Goal: Task Accomplishment & Management: Use online tool/utility

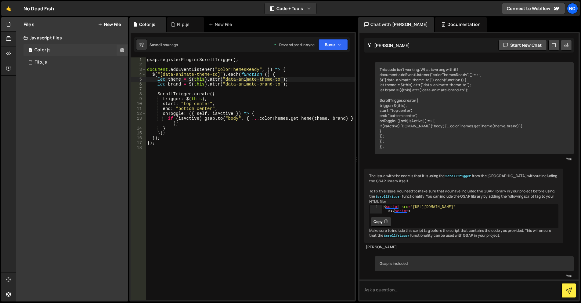
scroll to position [1121, 0]
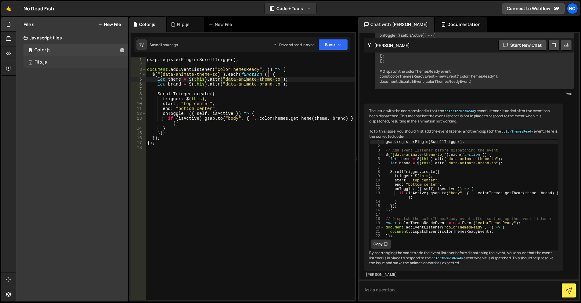
click at [56, 62] on div "0 Flip.js 0" at bounding box center [76, 62] width 105 height 12
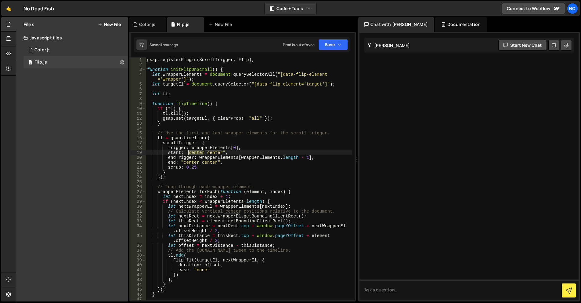
drag, startPoint x: 204, startPoint y: 153, endPoint x: 189, endPoint y: 152, distance: 15.0
click at [189, 152] on div "gsap . registerPlugin ( ScrollTrigger , Flip ) ; function initFlipOnScroll ( ) …" at bounding box center [249, 183] width 206 height 252
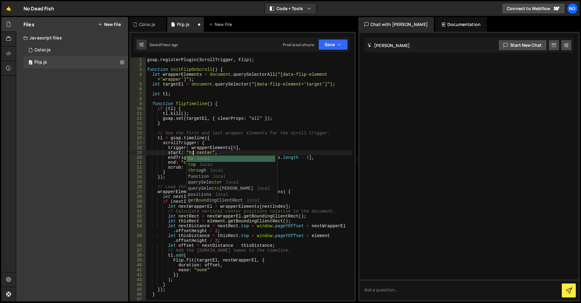
scroll to position [0, 3]
click at [342, 43] on button "Save" at bounding box center [333, 44] width 30 height 11
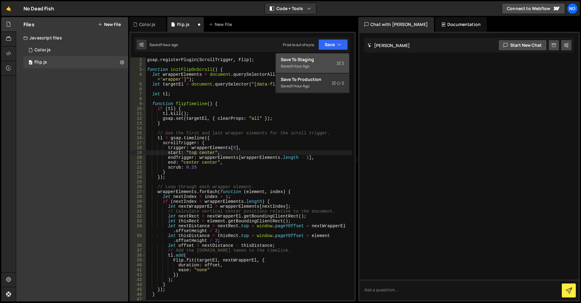
click at [332, 61] on div "Save to Staging S" at bounding box center [312, 59] width 63 height 6
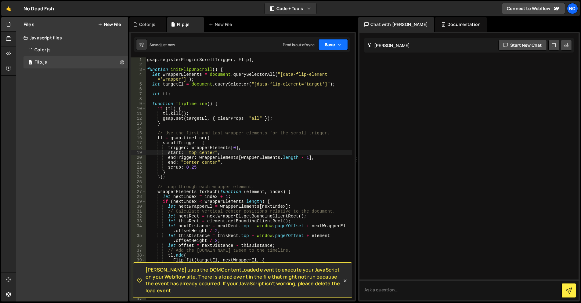
click at [337, 45] on button "Save" at bounding box center [333, 44] width 30 height 11
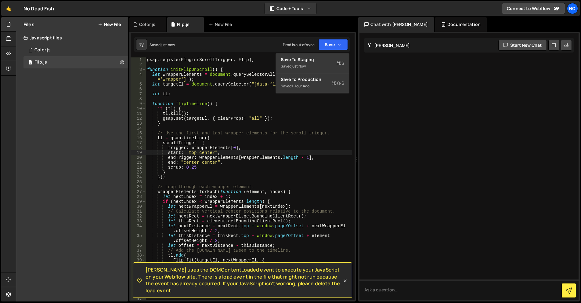
click at [314, 93] on div "gsap . registerPlugin ( ScrollTrigger , Flip ) ; function initFlipOnScroll ( ) …" at bounding box center [249, 183] width 206 height 252
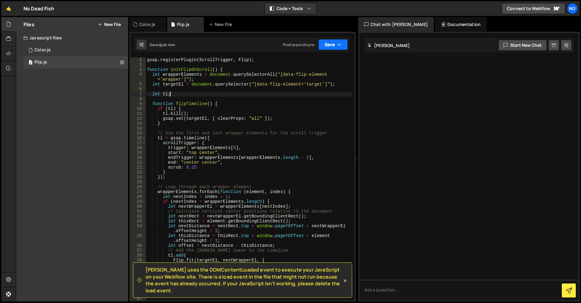
click at [329, 48] on button "Save" at bounding box center [333, 44] width 30 height 11
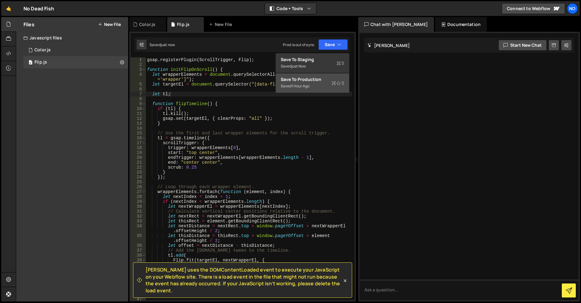
click at [317, 81] on div "Save to Production S" at bounding box center [312, 79] width 63 height 6
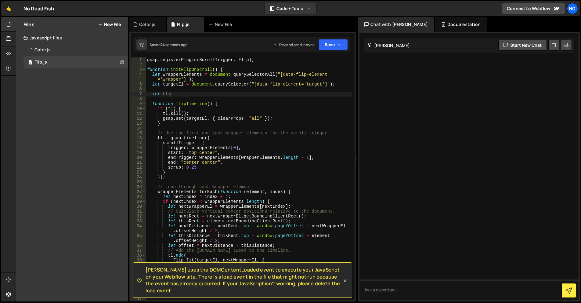
click at [223, 163] on div "gsap . registerPlugin ( ScrollTrigger , Flip ) ; function initFlipOnScroll ( ) …" at bounding box center [249, 183] width 206 height 252
type textarea "end: "center center","
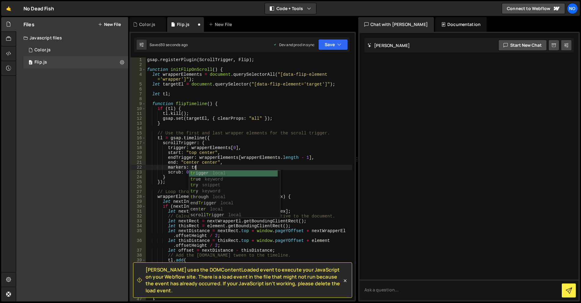
scroll to position [0, 3]
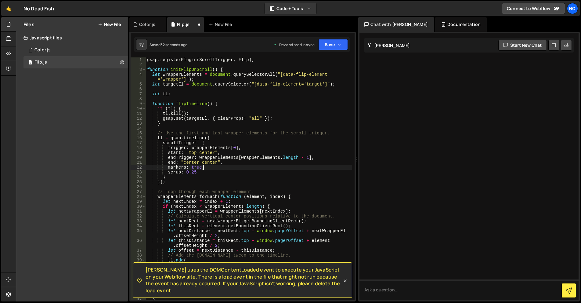
type textarea "markers: true,"
click at [339, 50] on div "Saved 32 seconds ago Dev and prod in sync Upgrade to Edit Save Save to Staging …" at bounding box center [242, 44] width 216 height 15
click at [339, 46] on icon "button" at bounding box center [339, 45] width 4 height 6
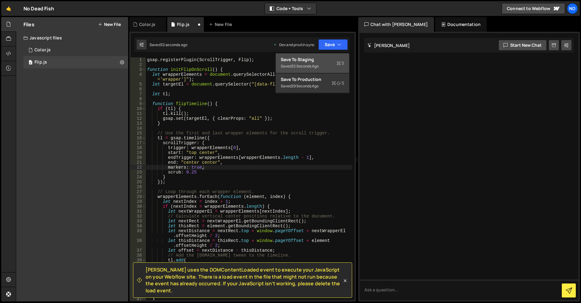
click at [336, 55] on button "Save to Staging S Saved 32 seconds ago" at bounding box center [312, 63] width 73 height 20
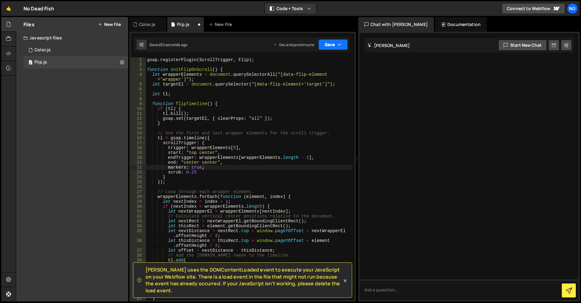
click at [340, 45] on icon "button" at bounding box center [339, 45] width 4 height 6
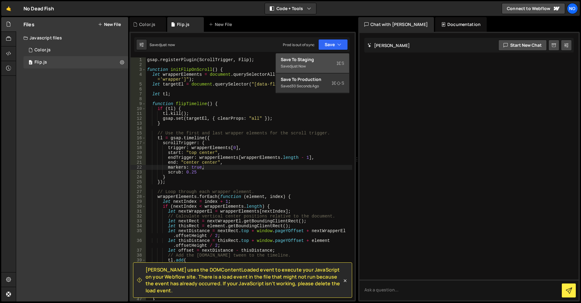
click at [331, 71] on button "Save to Staging S Saved just now" at bounding box center [312, 63] width 73 height 20
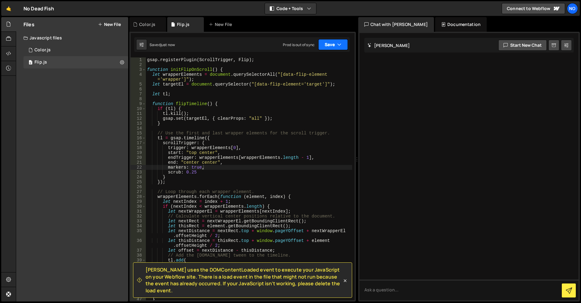
click at [331, 48] on button "Save" at bounding box center [333, 44] width 30 height 11
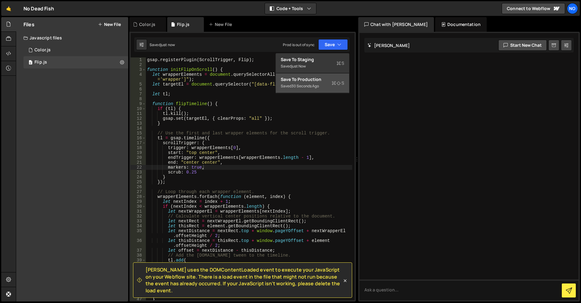
click at [324, 74] on button "Save to Production S Saved 30 seconds ago" at bounding box center [312, 83] width 73 height 20
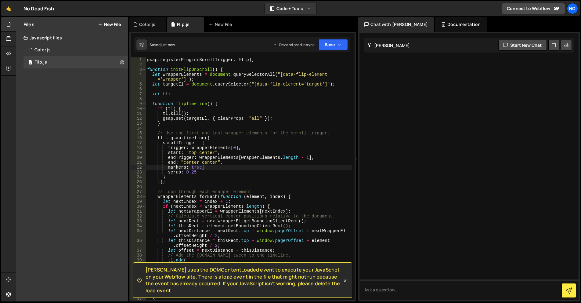
click at [179, 91] on div "gsap . registerPlugin ( ScrollTrigger , Flip ) ; function initFlipOnScroll ( ) …" at bounding box center [249, 183] width 206 height 252
click at [55, 53] on div "0 Color.js 0" at bounding box center [76, 50] width 105 height 12
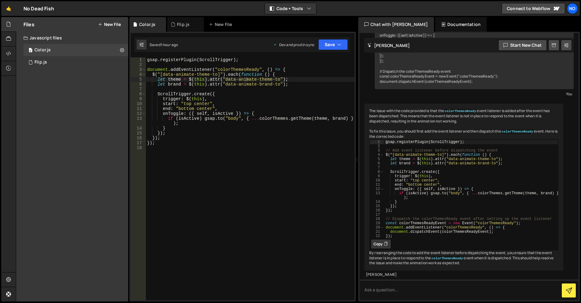
scroll to position [1121, 0]
drag, startPoint x: 335, startPoint y: 45, endPoint x: 332, endPoint y: 46, distance: 3.6
click at [335, 45] on button "Save" at bounding box center [333, 44] width 30 height 11
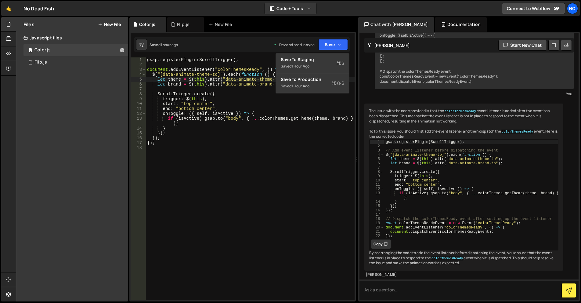
click at [328, 53] on div "1 2 3 4 5 6 7 8 9 10 11 12 13 14 15 16 17 18 19 20 21 22 23 24 25 26 27 28 29 3…" at bounding box center [242, 167] width 227 height 270
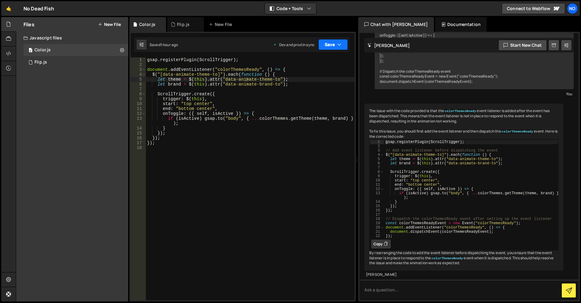
click at [332, 45] on button "Save" at bounding box center [333, 44] width 30 height 11
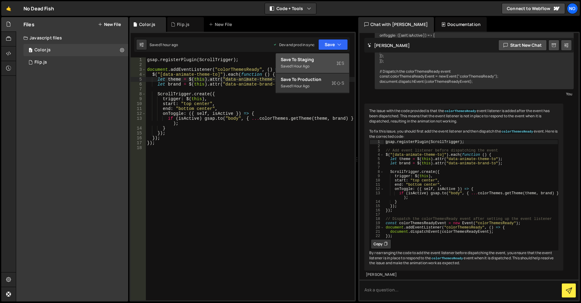
click at [325, 67] on div "Saved 1 hour ago" at bounding box center [312, 66] width 63 height 7
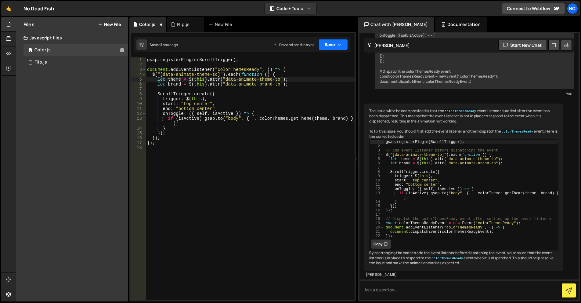
click at [334, 42] on button "Save" at bounding box center [333, 44] width 30 height 11
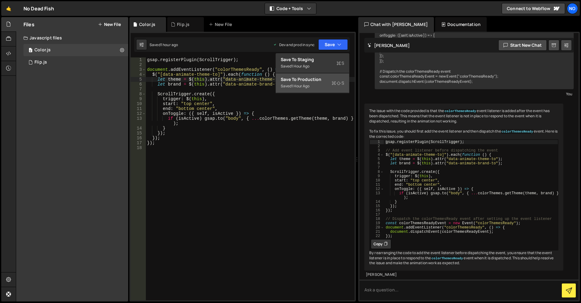
click at [320, 76] on div "Save to Production S" at bounding box center [312, 79] width 63 height 6
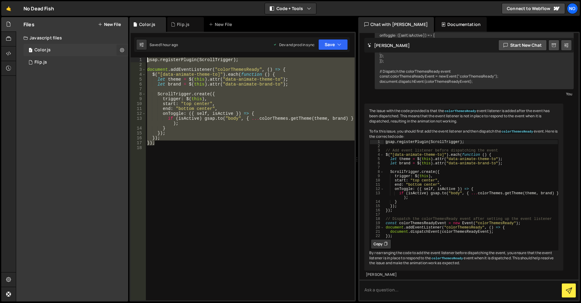
drag, startPoint x: 170, startPoint y: 144, endPoint x: 125, endPoint y: 53, distance: 102.0
click at [125, 53] on div "Files New File Javascript files 0 Color.js 0 0 Flip.js 0 CSS files Copy share l…" at bounding box center [298, 159] width 565 height 285
type textarea "gsap.registerPlugin(ScrollTrigger);"
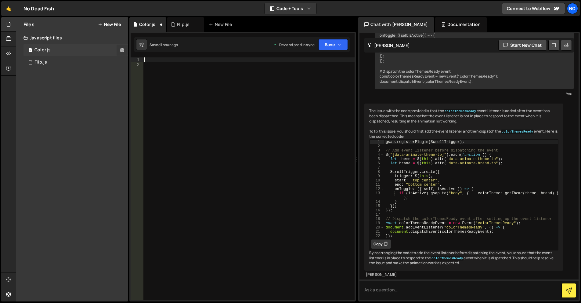
click at [119, 51] on button at bounding box center [122, 50] width 11 height 11
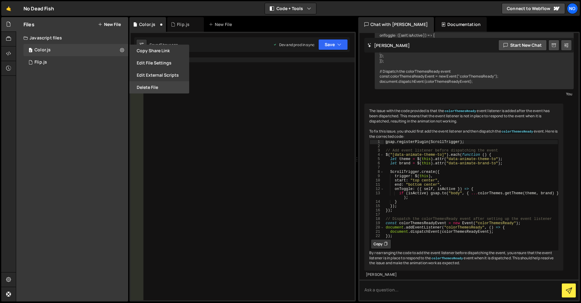
click at [152, 84] on button "Delete File" at bounding box center [159, 87] width 60 height 12
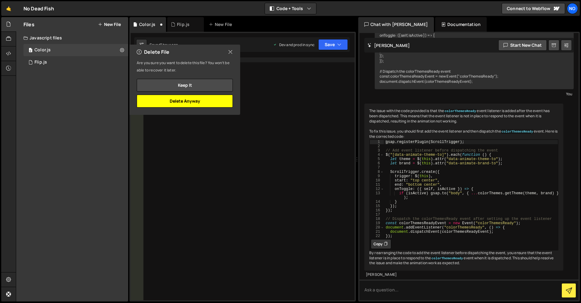
drag, startPoint x: 202, startPoint y: 102, endPoint x: 208, endPoint y: 100, distance: 6.3
click at [202, 102] on button "Delete Anyway" at bounding box center [185, 101] width 96 height 13
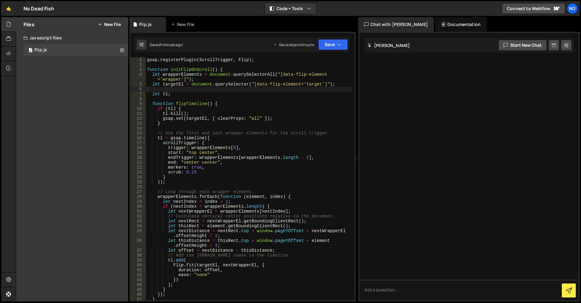
scroll to position [0, 0]
click at [339, 45] on icon "button" at bounding box center [339, 45] width 4 height 6
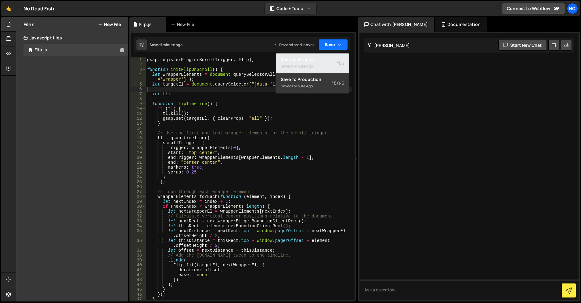
drag, startPoint x: 324, startPoint y: 60, endPoint x: 340, endPoint y: 42, distance: 24.2
click at [324, 60] on div "Save to Staging S" at bounding box center [312, 59] width 63 height 6
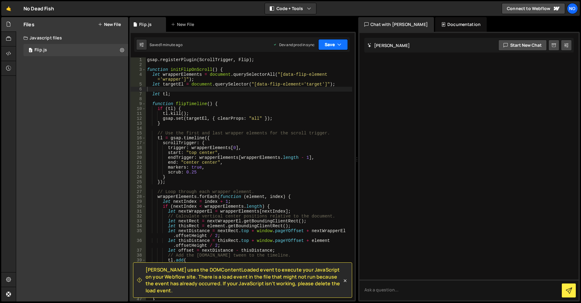
click at [340, 41] on button "Save" at bounding box center [333, 44] width 30 height 11
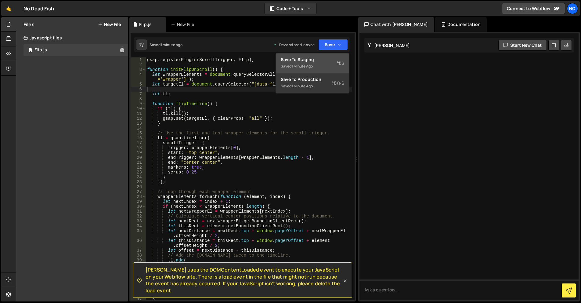
click at [318, 72] on button "Save to Staging S Saved 1 minute ago" at bounding box center [312, 63] width 73 height 20
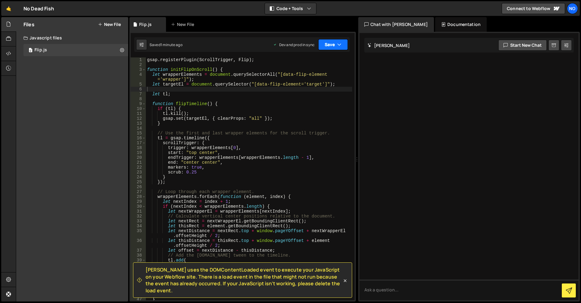
drag, startPoint x: 330, startPoint y: 47, endPoint x: 312, endPoint y: 88, distance: 44.7
click at [330, 47] on button "Save" at bounding box center [333, 44] width 30 height 11
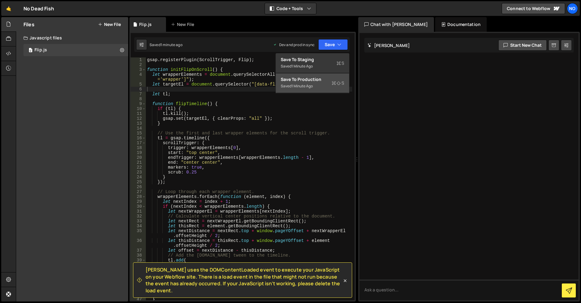
click at [312, 90] on button "Save to Production S Saved 1 minute ago" at bounding box center [312, 83] width 73 height 20
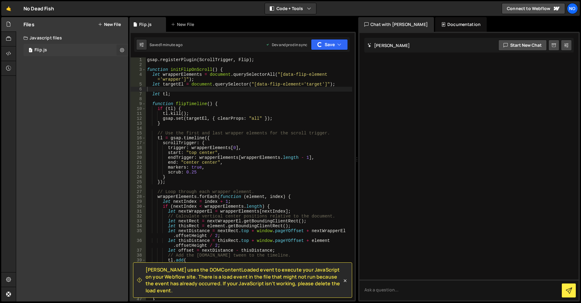
click at [121, 51] on icon at bounding box center [122, 50] width 4 height 6
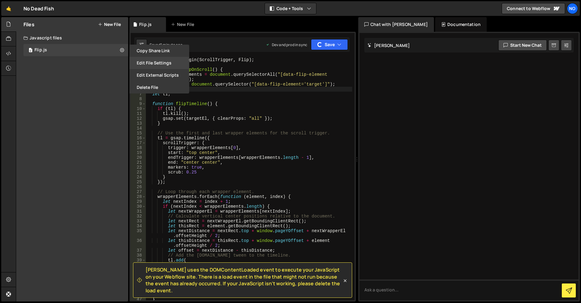
click at [153, 63] on button "Edit File Settings" at bounding box center [159, 63] width 60 height 12
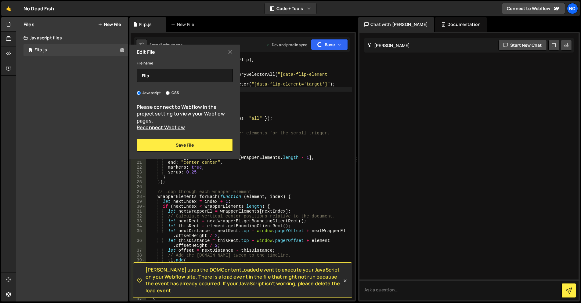
click at [230, 52] on icon at bounding box center [230, 52] width 5 height 7
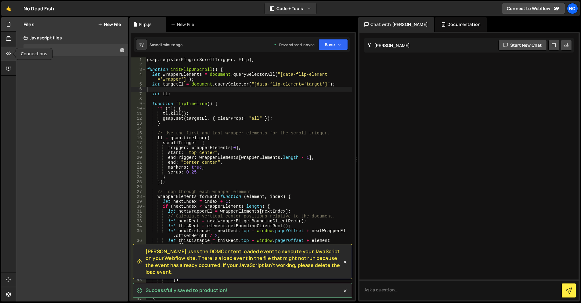
click at [10, 51] on icon at bounding box center [8, 53] width 5 height 7
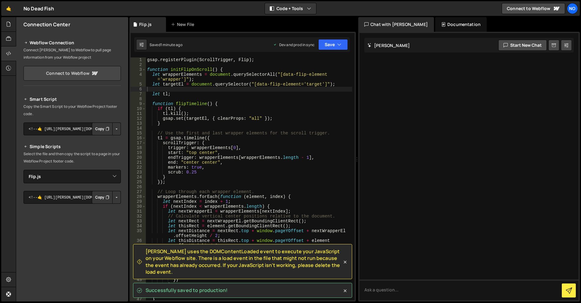
click at [67, 72] on link "Connect to Webflow" at bounding box center [72, 73] width 97 height 15
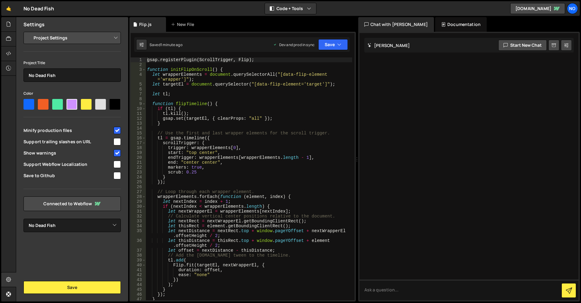
select select "6895c72b988284b95cdfcf78"
click at [113, 105] on div at bounding box center [115, 104] width 11 height 11
click at [113, 103] on input"] "radio" at bounding box center [112, 101] width 4 height 4
radio input"] "true"
drag, startPoint x: 78, startPoint y: 282, endPoint x: 82, endPoint y: 274, distance: 8.9
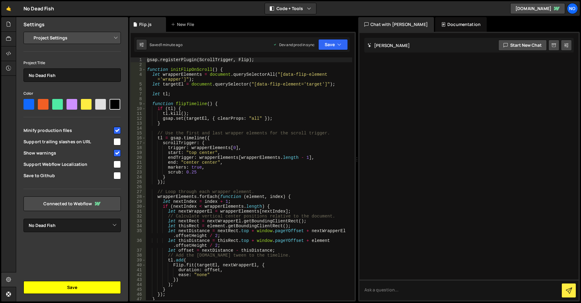
click at [78, 282] on button "Save" at bounding box center [72, 287] width 97 height 13
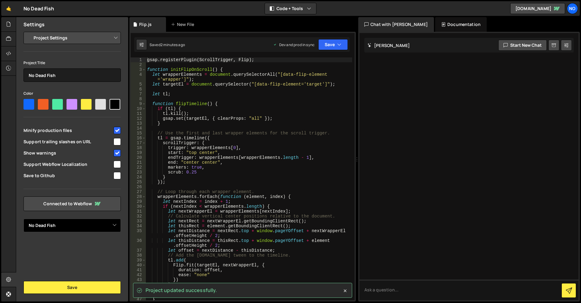
click at [105, 223] on select "Select Project No Dead Fish" at bounding box center [72, 225] width 97 height 13
click at [103, 224] on select "Select Project No Dead Fish" at bounding box center [72, 225] width 97 height 13
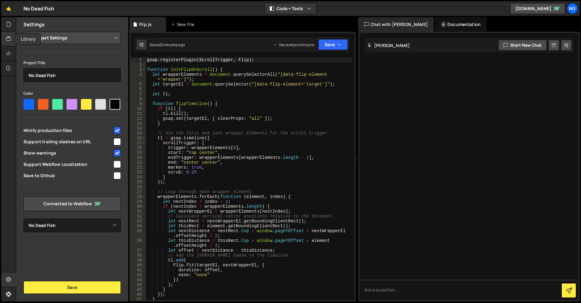
click at [7, 45] on div at bounding box center [8, 39] width 15 height 15
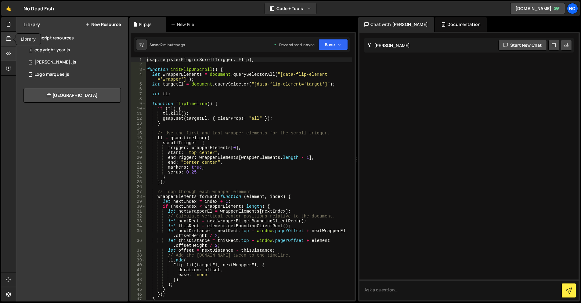
click at [7, 51] on icon at bounding box center [8, 53] width 5 height 7
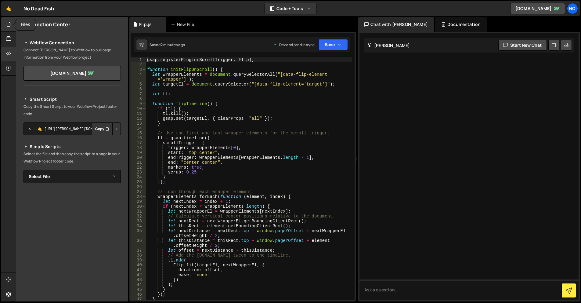
click at [11, 27] on div at bounding box center [8, 24] width 15 height 15
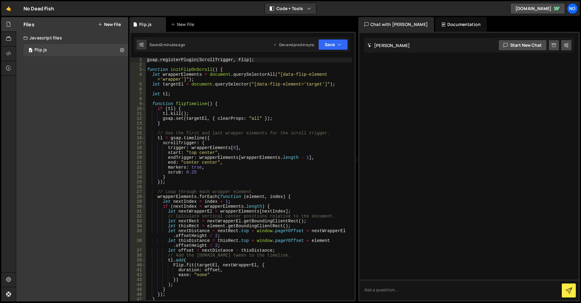
click at [113, 26] on button "New File" at bounding box center [109, 24] width 23 height 5
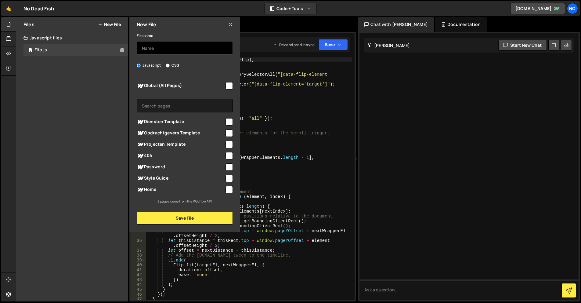
click at [158, 44] on input "text" at bounding box center [185, 47] width 96 height 13
type input "color"
click at [229, 85] on input "checkbox" at bounding box center [229, 85] width 7 height 7
checkbox input "true"
drag, startPoint x: 180, startPoint y: 216, endPoint x: 150, endPoint y: 188, distance: 41.3
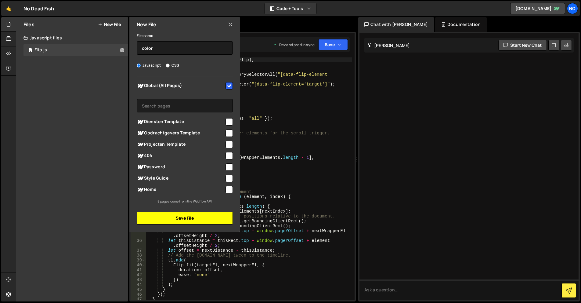
click at [181, 216] on button "Save File" at bounding box center [185, 218] width 96 height 13
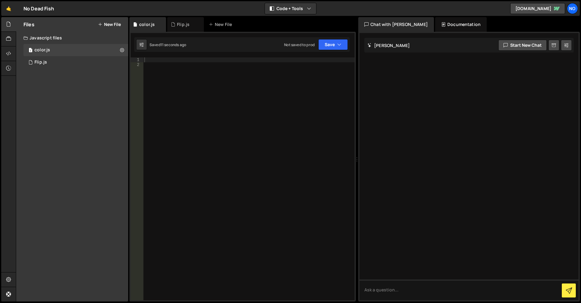
click at [172, 53] on div "1 2 3 4 5 6 7 8 9 10 11 12 13 14 15 16 17 18 19 20 21 22 23 24 25 26 27 28 29 3…" at bounding box center [242, 167] width 227 height 270
click at [173, 58] on div at bounding box center [249, 183] width 212 height 252
paste textarea "});"
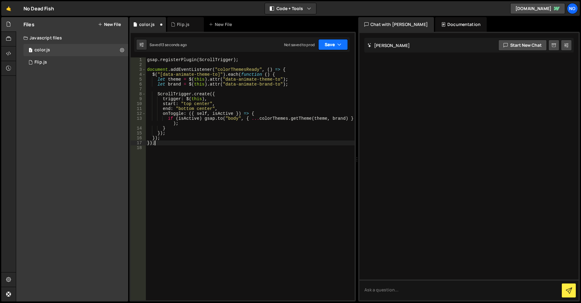
click at [330, 44] on button "Save" at bounding box center [333, 44] width 30 height 11
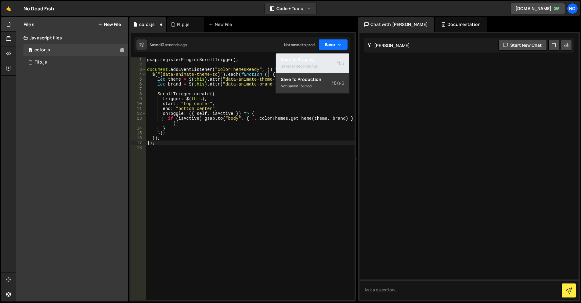
drag, startPoint x: 317, startPoint y: 66, endPoint x: 327, endPoint y: 49, distance: 19.2
click at [317, 65] on div "13 seconds ago" at bounding box center [305, 65] width 27 height 5
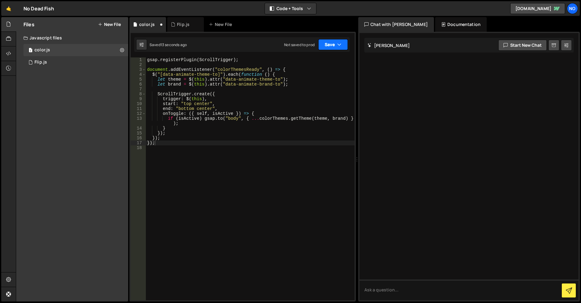
click at [328, 46] on button "Save" at bounding box center [333, 44] width 30 height 11
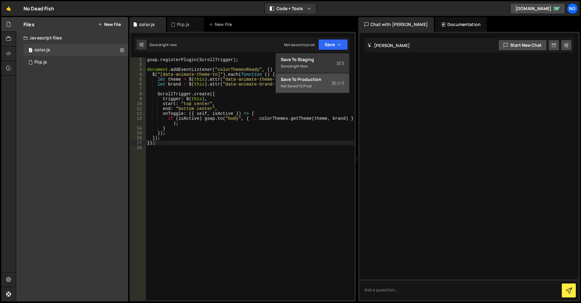
click at [315, 91] on button "Save to Production S Not saved to prod" at bounding box center [312, 83] width 73 height 20
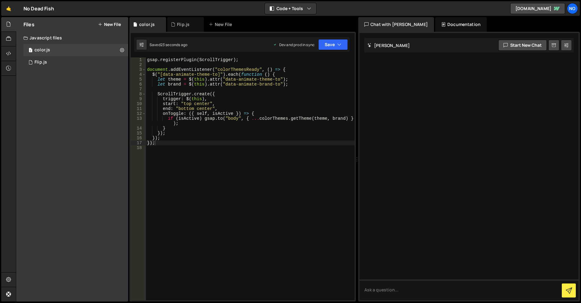
click at [212, 136] on div "gsap . registerPlugin ( ScrollTrigger ) ; document . addEventListener ( "colorT…" at bounding box center [250, 183] width 209 height 252
type textarea "});"
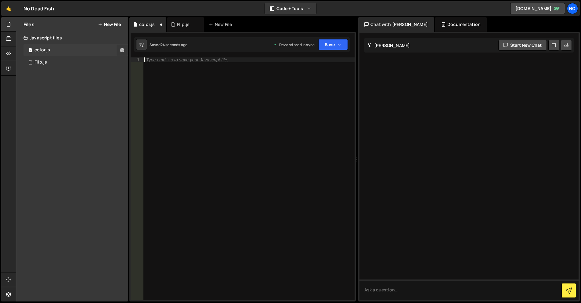
click at [125, 47] on button at bounding box center [122, 50] width 11 height 11
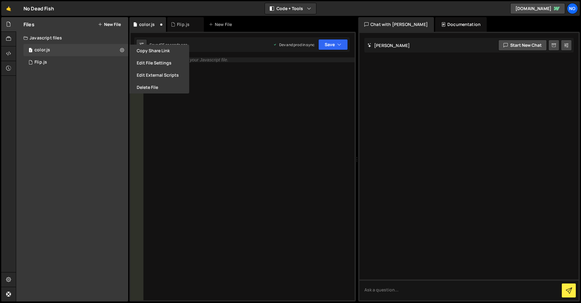
drag, startPoint x: 158, startPoint y: 94, endPoint x: 161, endPoint y: 88, distance: 7.5
click at [158, 94] on div "Type cmd + s to save your Javascript file." at bounding box center [249, 183] width 212 height 252
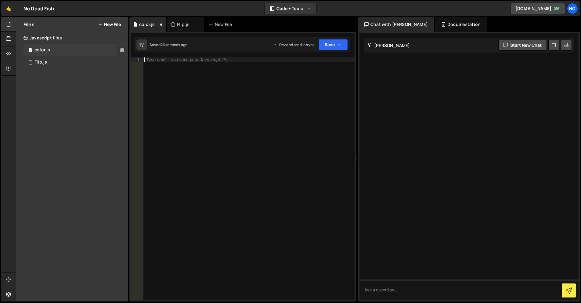
click at [121, 50] on icon at bounding box center [122, 50] width 4 height 6
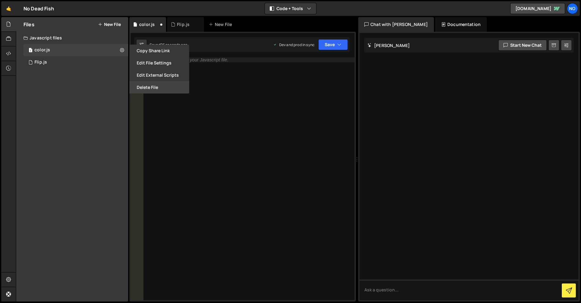
click at [146, 85] on button "Delete File" at bounding box center [159, 87] width 60 height 12
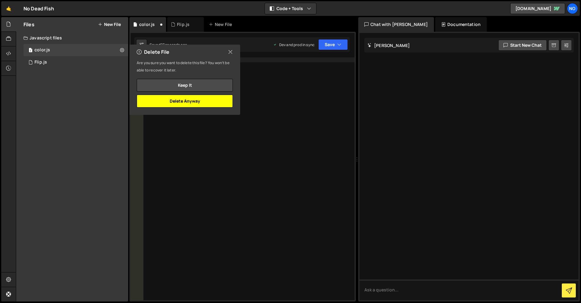
drag, startPoint x: 197, startPoint y: 102, endPoint x: 199, endPoint y: 99, distance: 3.7
click at [197, 102] on button "Delete Anyway" at bounding box center [185, 101] width 96 height 13
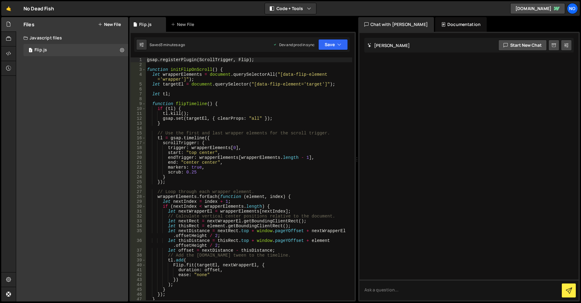
click at [223, 155] on div "gsap . registerPlugin ( ScrollTrigger , Flip ) ; function initFlipOnScroll ( ) …" at bounding box center [249, 183] width 206 height 252
click at [223, 154] on div "gsap . registerPlugin ( ScrollTrigger , Flip ) ; function initFlipOnScroll ( ) …" at bounding box center [249, 183] width 206 height 252
click at [229, 161] on div "gsap . registerPlugin ( ScrollTrigger , Flip ) ; function initFlipOnScroll ( ) …" at bounding box center [249, 183] width 206 height 252
click at [206, 167] on div "gsap . registerPlugin ( ScrollTrigger , Flip ) ; function initFlipOnScroll ( ) …" at bounding box center [249, 183] width 206 height 252
click at [232, 172] on div "gsap . registerPlugin ( ScrollTrigger , Flip ) ; function initFlipOnScroll ( ) …" at bounding box center [249, 183] width 206 height 252
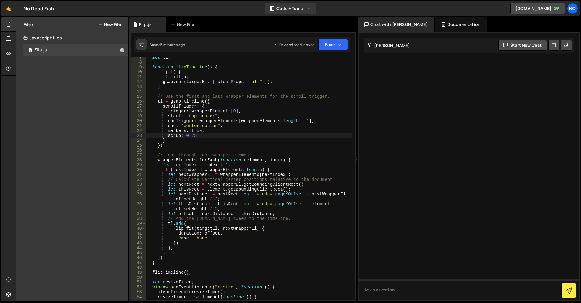
scroll to position [18, 0]
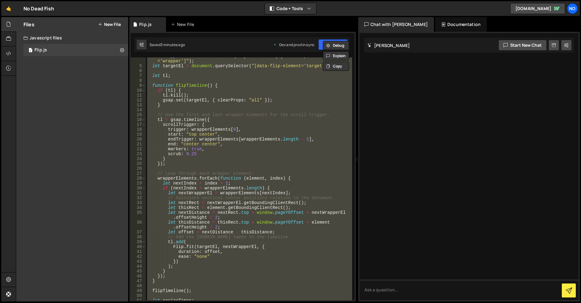
click at [287, 61] on div "let wrapperElements = document . querySelectorAll ( "[data-flip-element ='wrapp…" at bounding box center [249, 178] width 206 height 243
type textarea "let wrapperElements = document.querySelectorAll("[data-flip-element='wrapper']"…"
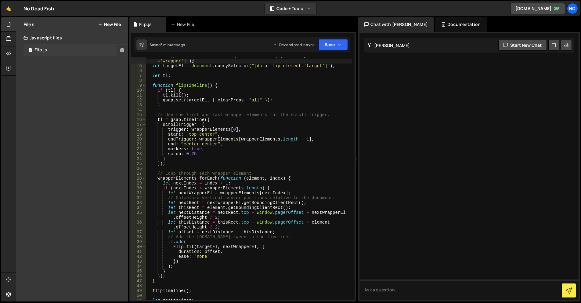
click at [122, 50] on icon at bounding box center [122, 50] width 4 height 6
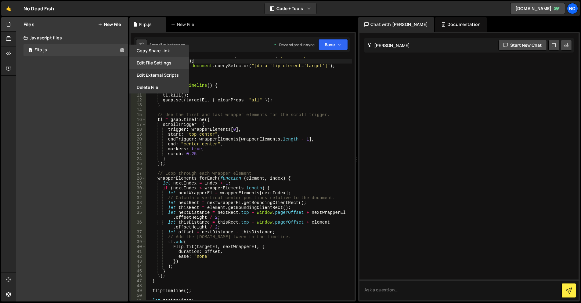
click at [150, 62] on button "Edit File Settings" at bounding box center [159, 63] width 60 height 12
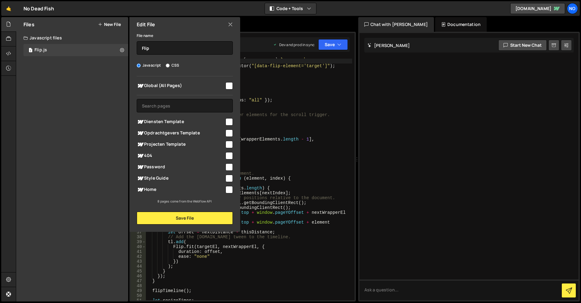
click at [228, 85] on input "checkbox" at bounding box center [229, 85] width 7 height 7
checkbox input "true"
click at [190, 217] on button "Save File" at bounding box center [185, 218] width 96 height 13
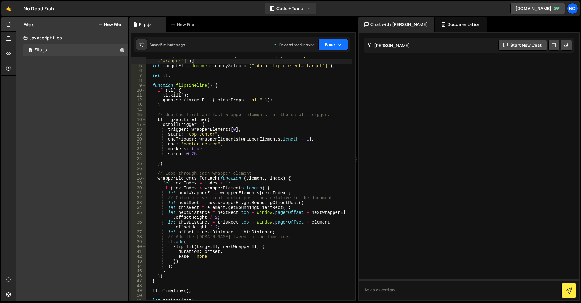
click at [328, 44] on button "Save" at bounding box center [333, 44] width 30 height 11
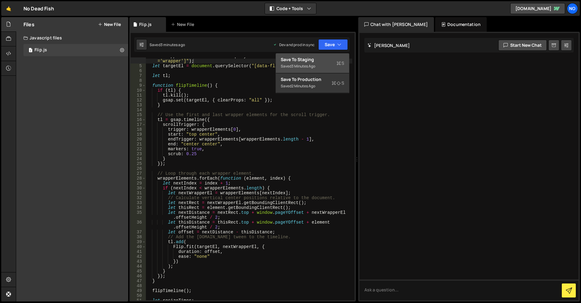
click at [323, 64] on div "Saved 3 minutes ago" at bounding box center [312, 66] width 63 height 7
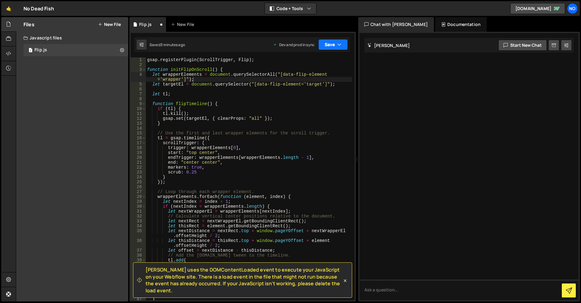
scroll to position [0, 0]
click at [336, 45] on button "Save" at bounding box center [333, 44] width 30 height 11
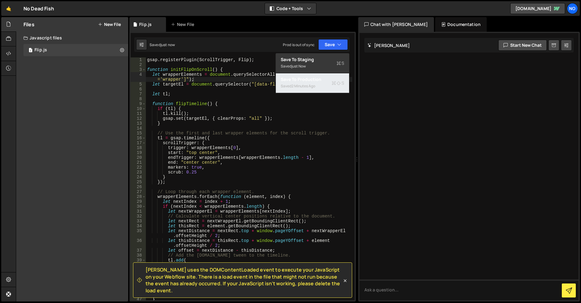
click at [326, 79] on div "Save to Production S" at bounding box center [312, 79] width 63 height 6
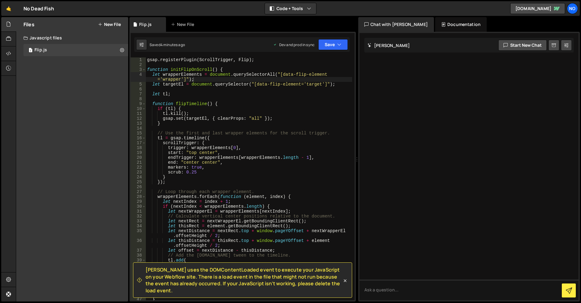
click at [209, 153] on div "gsap . registerPlugin ( ScrollTrigger , Flip ) ; function initFlipOnScroll ( ) …" at bounding box center [249, 183] width 206 height 252
drag, startPoint x: 213, startPoint y: 153, endPoint x: 193, endPoint y: 154, distance: 19.9
click at [212, 153] on div "gsap . registerPlugin ( ScrollTrigger , Flip ) ; function initFlipOnScroll ( ) …" at bounding box center [249, 183] width 206 height 252
drag, startPoint x: 194, startPoint y: 153, endPoint x: 189, endPoint y: 154, distance: 5.2
click at [189, 154] on div "gsap . registerPlugin ( ScrollTrigger , Flip ) ; function initFlipOnScroll ( ) …" at bounding box center [249, 183] width 206 height 252
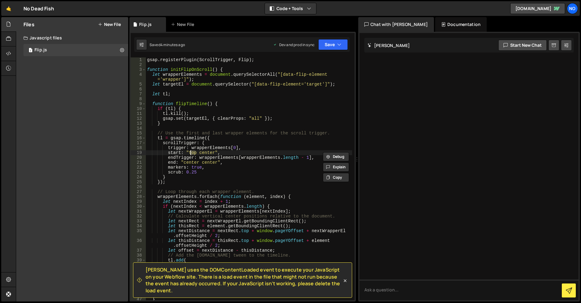
click at [195, 154] on div "gsap . registerPlugin ( ScrollTrigger , Flip ) ; function initFlipOnScroll ( ) …" at bounding box center [249, 178] width 206 height 243
drag, startPoint x: 196, startPoint y: 153, endPoint x: 190, endPoint y: 153, distance: 6.1
click at [190, 153] on div "gsap . registerPlugin ( ScrollTrigger , Flip ) ; function initFlipOnScroll ( ) …" at bounding box center [249, 183] width 206 height 252
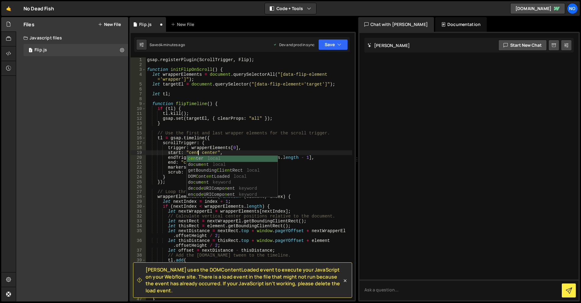
scroll to position [0, 4]
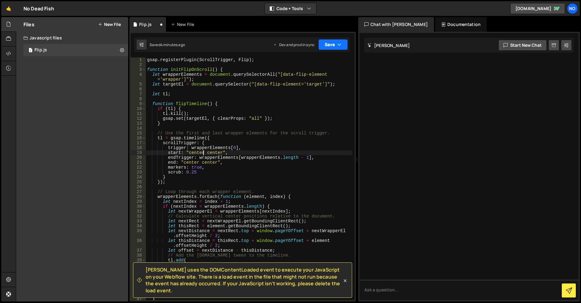
click at [329, 44] on button "Save" at bounding box center [333, 44] width 30 height 11
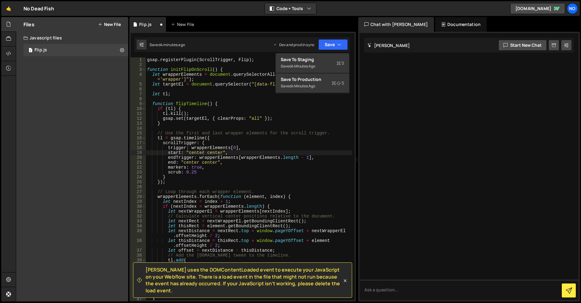
click at [325, 53] on div "[PERSON_NAME] uses the DOMContentLoaded event to execute your JavaScript on you…" at bounding box center [242, 167] width 227 height 270
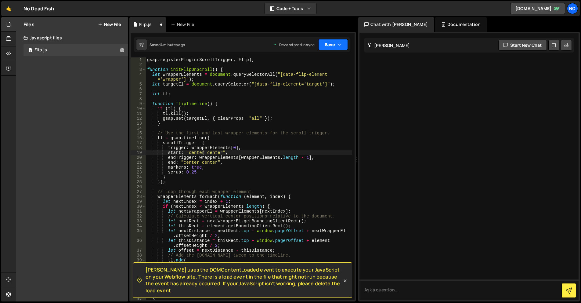
click at [332, 44] on button "Save" at bounding box center [333, 44] width 30 height 11
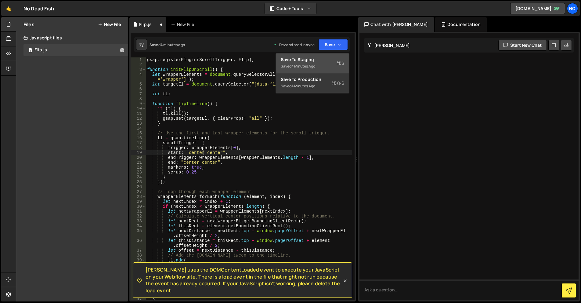
click at [326, 65] on div "Saved 4 minutes ago" at bounding box center [312, 66] width 63 height 7
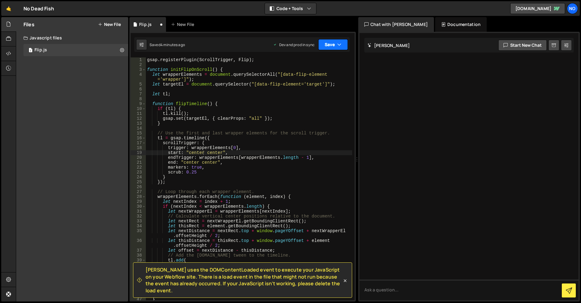
click at [335, 45] on button "Save" at bounding box center [333, 44] width 30 height 11
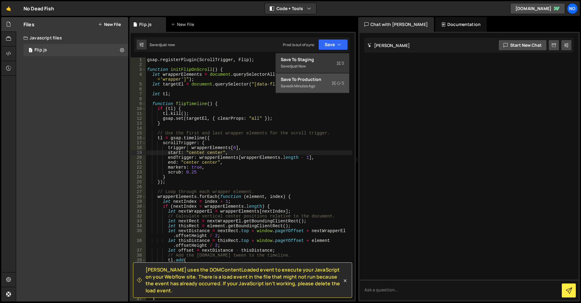
click at [329, 76] on button "Save to Production S Saved 4 minutes ago" at bounding box center [312, 83] width 73 height 20
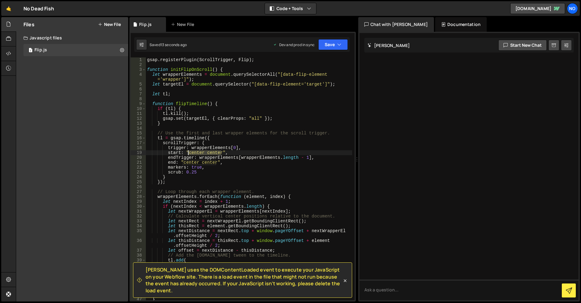
drag, startPoint x: 221, startPoint y: 153, endPoint x: 189, endPoint y: 153, distance: 32.1
click at [189, 153] on div "gsap . registerPlugin ( ScrollTrigger , Flip ) ; function initFlipOnScroll ( ) …" at bounding box center [249, 183] width 206 height 252
click at [331, 44] on button "Save" at bounding box center [333, 44] width 30 height 11
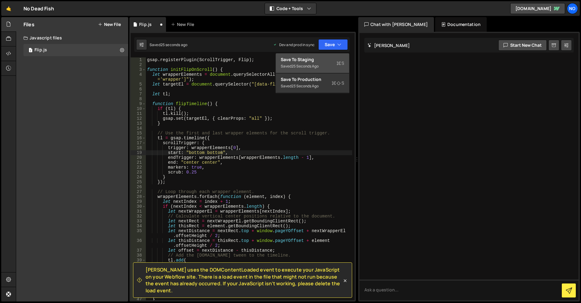
click at [324, 56] on div "Save to Staging S" at bounding box center [312, 59] width 63 height 6
click at [333, 46] on button "Save" at bounding box center [333, 44] width 30 height 11
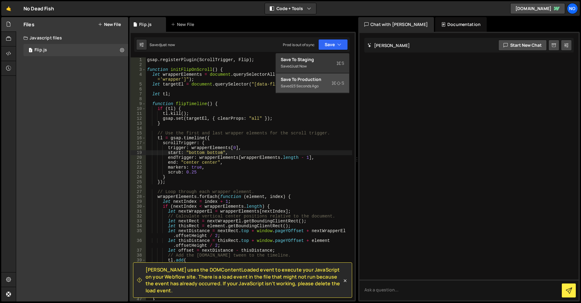
click at [325, 77] on div "Save to Production S" at bounding box center [312, 79] width 63 height 6
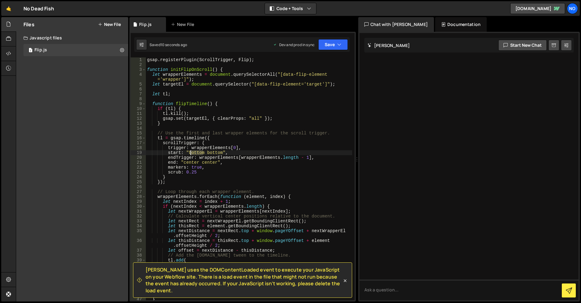
drag, startPoint x: 204, startPoint y: 152, endPoint x: 189, endPoint y: 153, distance: 14.7
click at [189, 153] on div "gsap . registerPlugin ( ScrollTrigger , Flip ) ; function initFlipOnScroll ( ) …" at bounding box center [249, 183] width 206 height 252
click at [212, 154] on div "gsap . registerPlugin ( ScrollTrigger , Flip ) ; function initFlipOnScroll ( ) …" at bounding box center [249, 183] width 206 height 252
drag, startPoint x: 212, startPoint y: 153, endPoint x: 199, endPoint y: 153, distance: 13.1
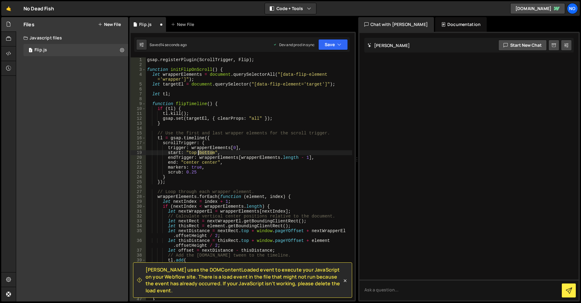
click at [199, 153] on div "gsap . registerPlugin ( ScrollTrigger , Flip ) ; function initFlipOnScroll ( ) …" at bounding box center [249, 183] width 206 height 252
click at [331, 48] on button "Save" at bounding box center [333, 44] width 30 height 11
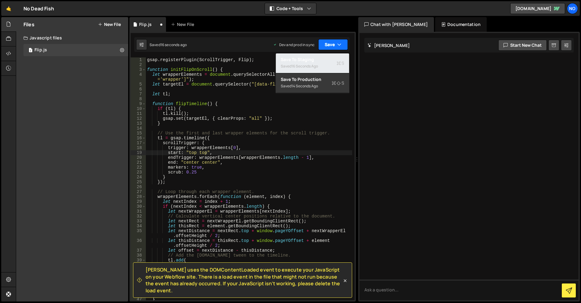
drag, startPoint x: 328, startPoint y: 61, endPoint x: 329, endPoint y: 49, distance: 12.0
click at [328, 60] on div "Save to Staging S" at bounding box center [312, 59] width 63 height 6
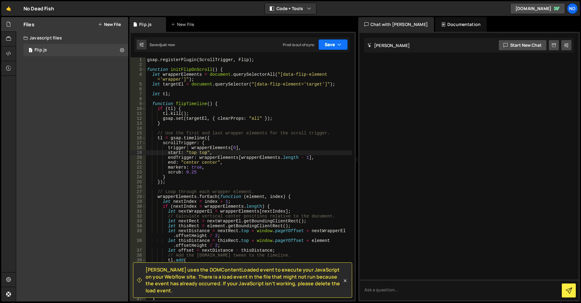
click at [329, 43] on button "Save" at bounding box center [333, 44] width 30 height 11
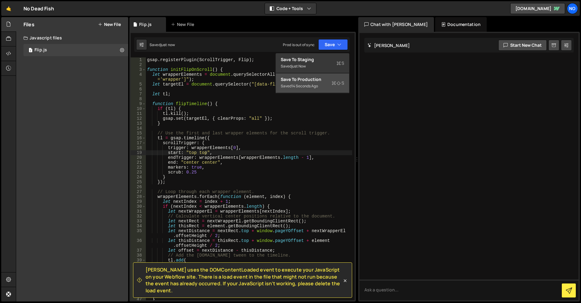
click at [322, 87] on div "Saved 14 seconds ago" at bounding box center [312, 85] width 63 height 7
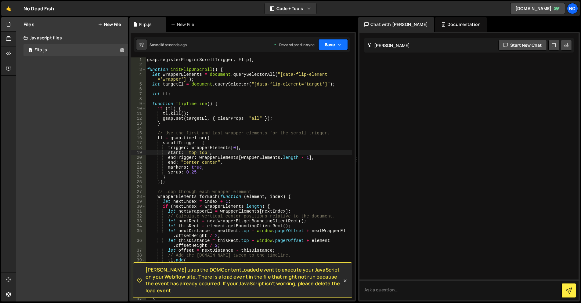
click at [333, 49] on button "Save" at bounding box center [333, 44] width 30 height 11
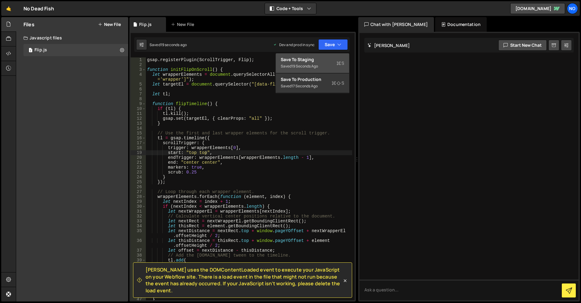
drag, startPoint x: 328, startPoint y: 59, endPoint x: 332, endPoint y: 47, distance: 12.0
click at [328, 58] on div "Save to Staging S" at bounding box center [312, 59] width 63 height 6
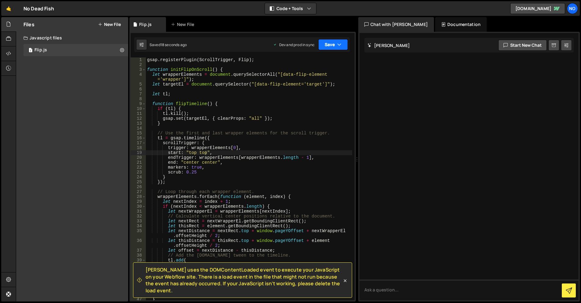
click at [332, 44] on button "Save" at bounding box center [333, 44] width 30 height 11
click at [0, 0] on div "Save to Production S" at bounding box center [0, 0] width 0 height 0
click at [347, 283] on div "[PERSON_NAME] uses the DOMContentLoaded event to execute your JavaScript on you…" at bounding box center [242, 279] width 219 height 35
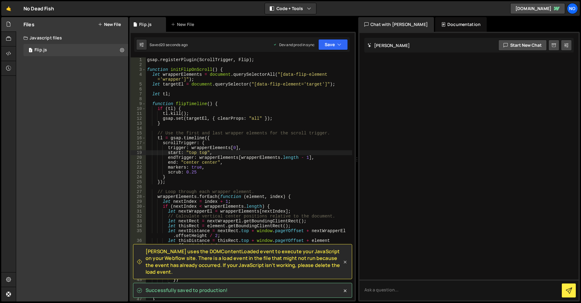
click at [348, 263] on div "[PERSON_NAME] uses the DOMContentLoaded event to execute your JavaScript on you…" at bounding box center [242, 261] width 219 height 35
drag, startPoint x: 346, startPoint y: 264, endPoint x: 345, endPoint y: 271, distance: 7.0
click at [346, 264] on icon at bounding box center [345, 262] width 6 height 6
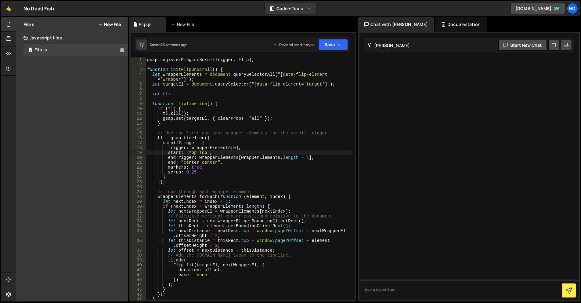
scroll to position [0, 4]
drag, startPoint x: 201, startPoint y: 168, endPoint x: 95, endPoint y: 163, distance: 106.6
click at [95, 163] on div "Files New File Javascript files 1 Flip.js 0 CSS files Copy share link Edit File…" at bounding box center [298, 159] width 565 height 285
type textarea "end: "center center", markers: true,"
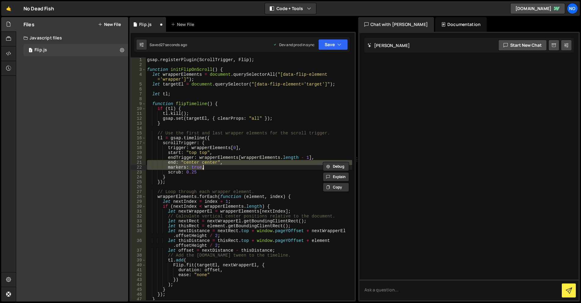
click at [209, 169] on div "gsap . registerPlugin ( ScrollTrigger , Flip ) ; function initFlipOnScroll ( ) …" at bounding box center [249, 178] width 206 height 243
type textarea "markers: true,"
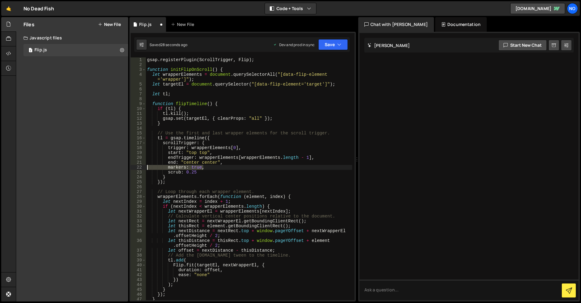
drag, startPoint x: 190, startPoint y: 167, endPoint x: 106, endPoint y: 166, distance: 84.9
click at [108, 166] on div "Files New File Javascript files 1 Flip.js 0 CSS files Copy share link Edit File…" at bounding box center [298, 159] width 565 height 285
type textarea "end: "center center","
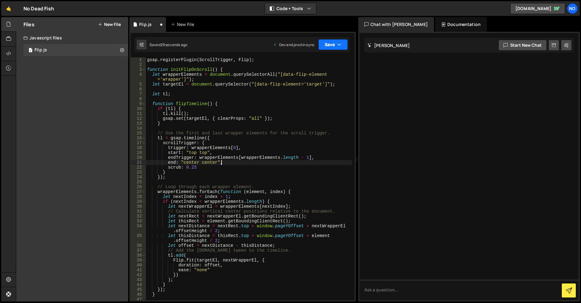
click at [344, 42] on button "Save" at bounding box center [333, 44] width 30 height 11
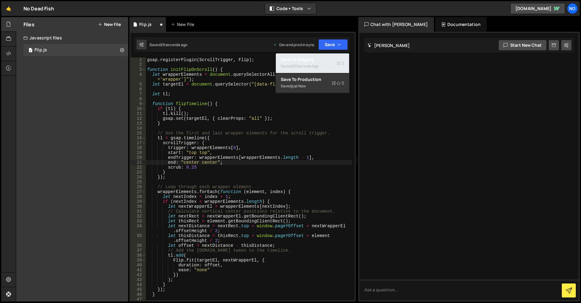
click at [335, 62] on button "Save to Staging S Saved 29 seconds ago" at bounding box center [312, 63] width 73 height 20
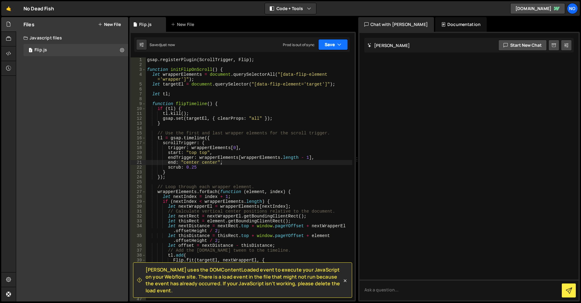
drag, startPoint x: 335, startPoint y: 44, endPoint x: 323, endPoint y: 88, distance: 45.6
click at [335, 44] on button "Save" at bounding box center [333, 44] width 30 height 11
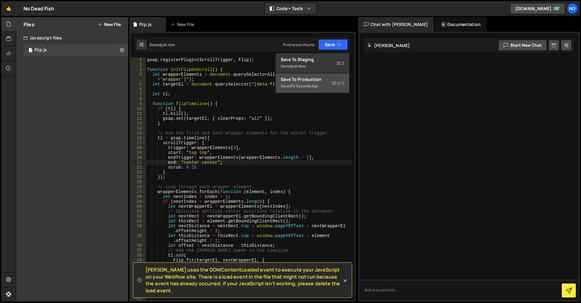
click at [321, 90] on button "Save to Production S Saved 10 seconds ago" at bounding box center [312, 83] width 73 height 20
